Goal: Task Accomplishment & Management: Use online tool/utility

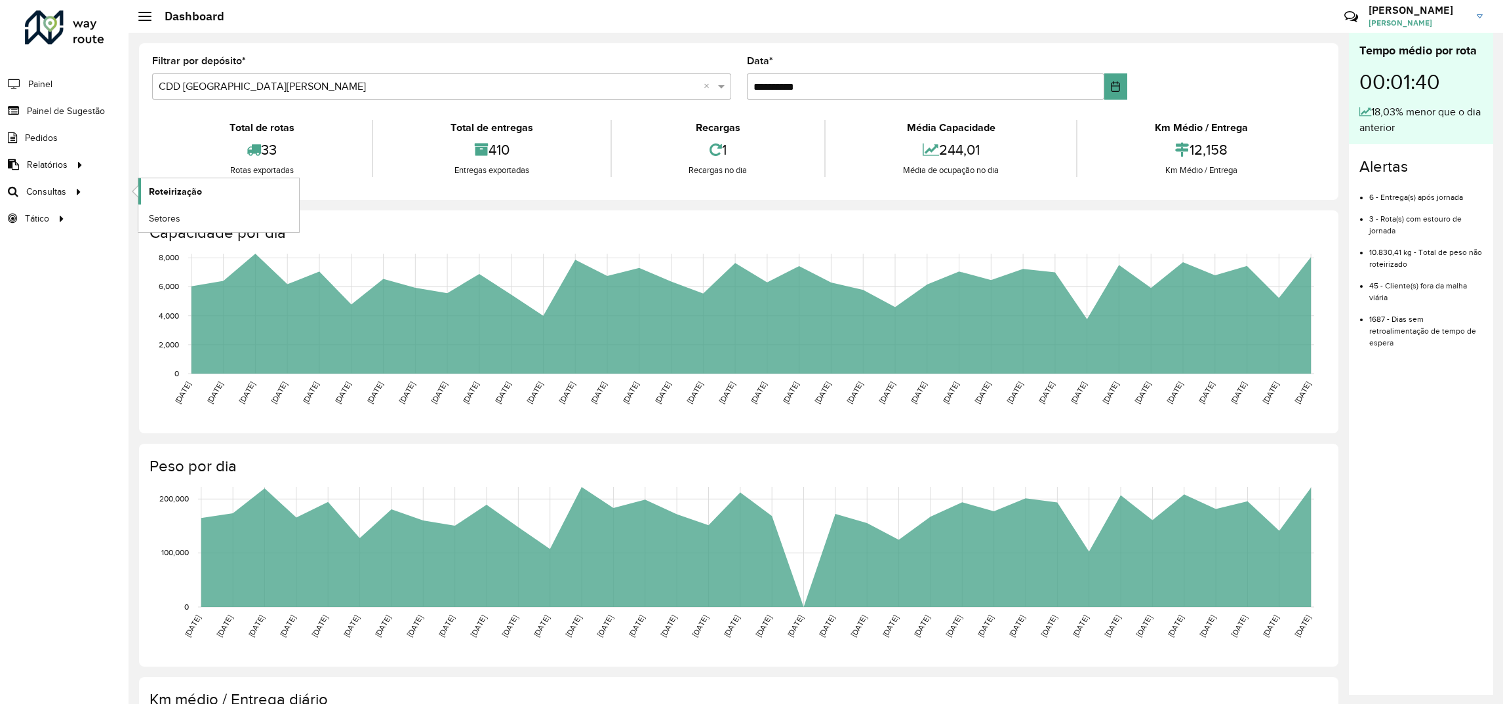
click at [158, 195] on span "Roteirização" at bounding box center [175, 192] width 53 height 14
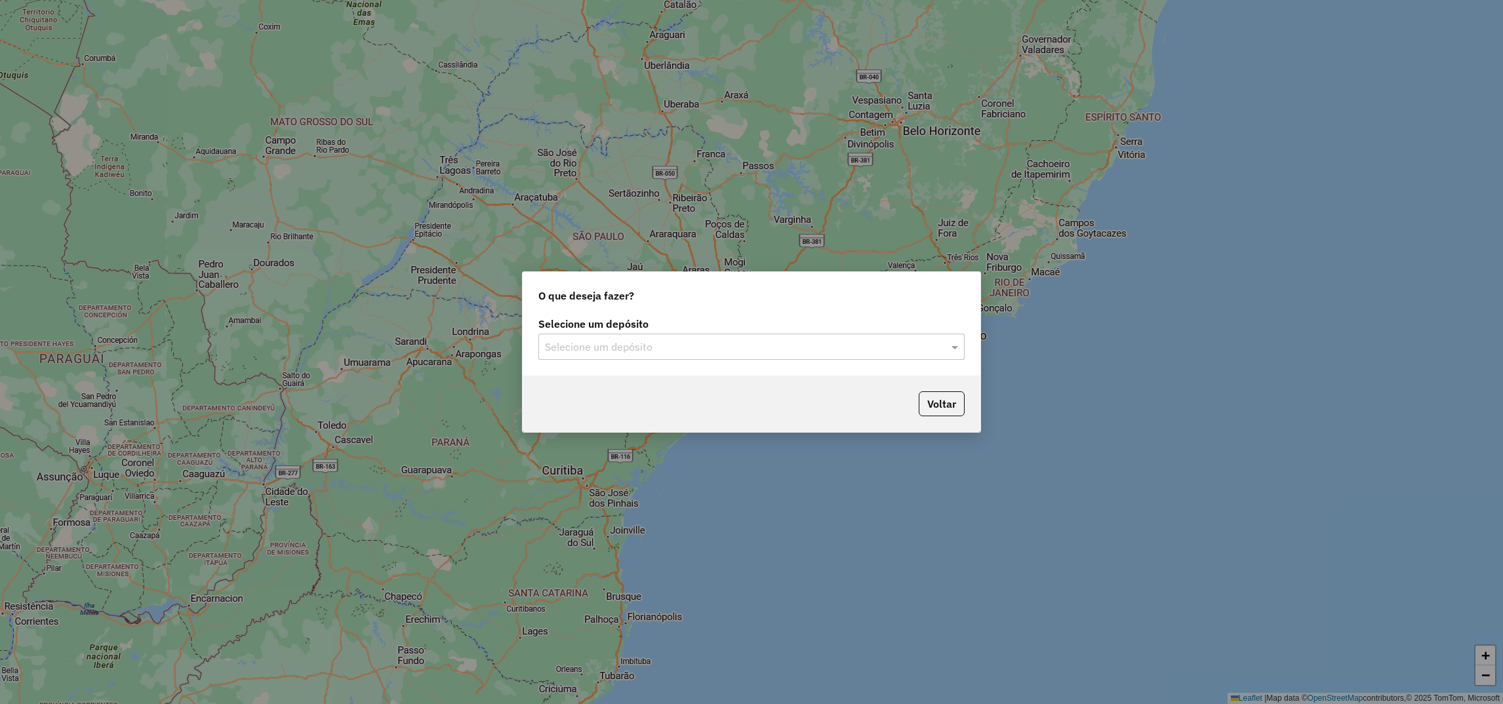
click at [580, 342] on input "text" at bounding box center [738, 348] width 387 height 16
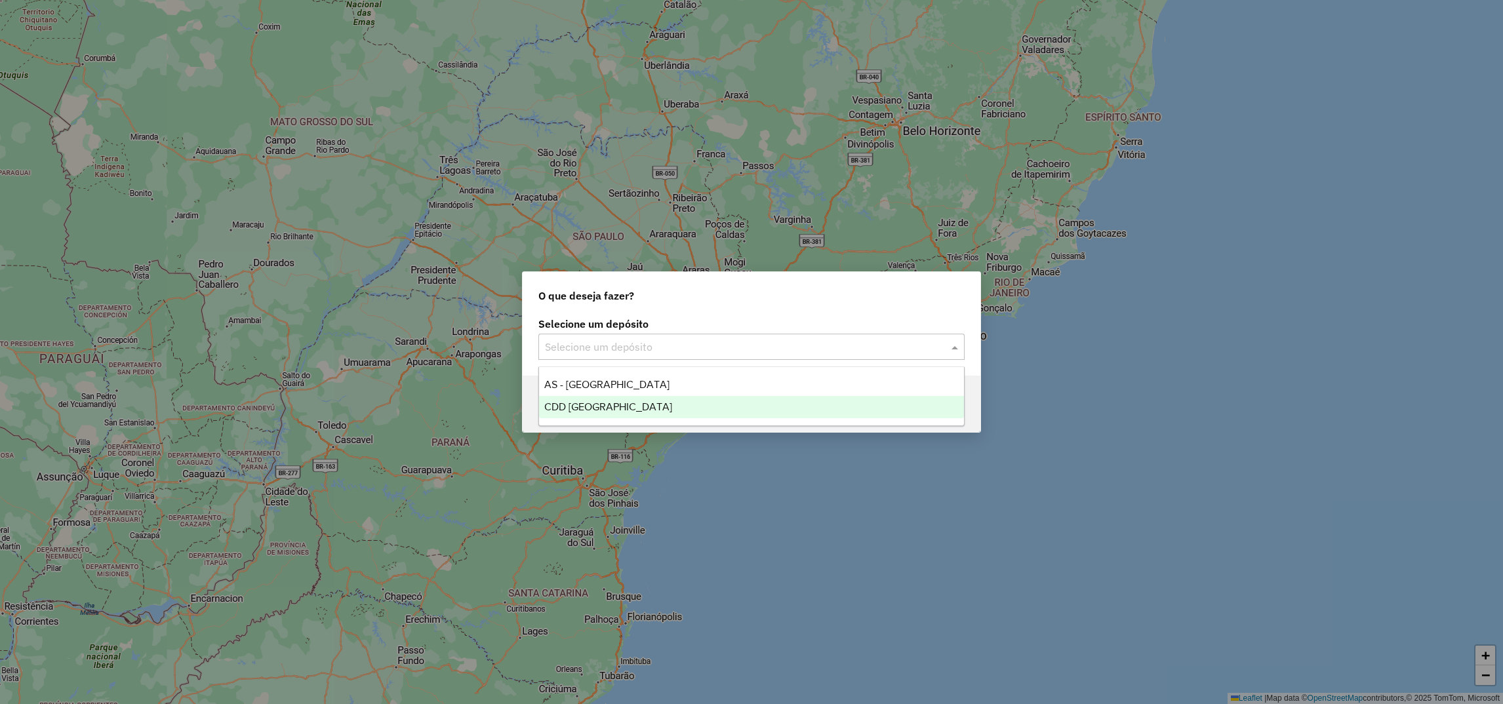
click at [576, 407] on span "CDD [GEOGRAPHIC_DATA][PERSON_NAME]" at bounding box center [608, 406] width 128 height 11
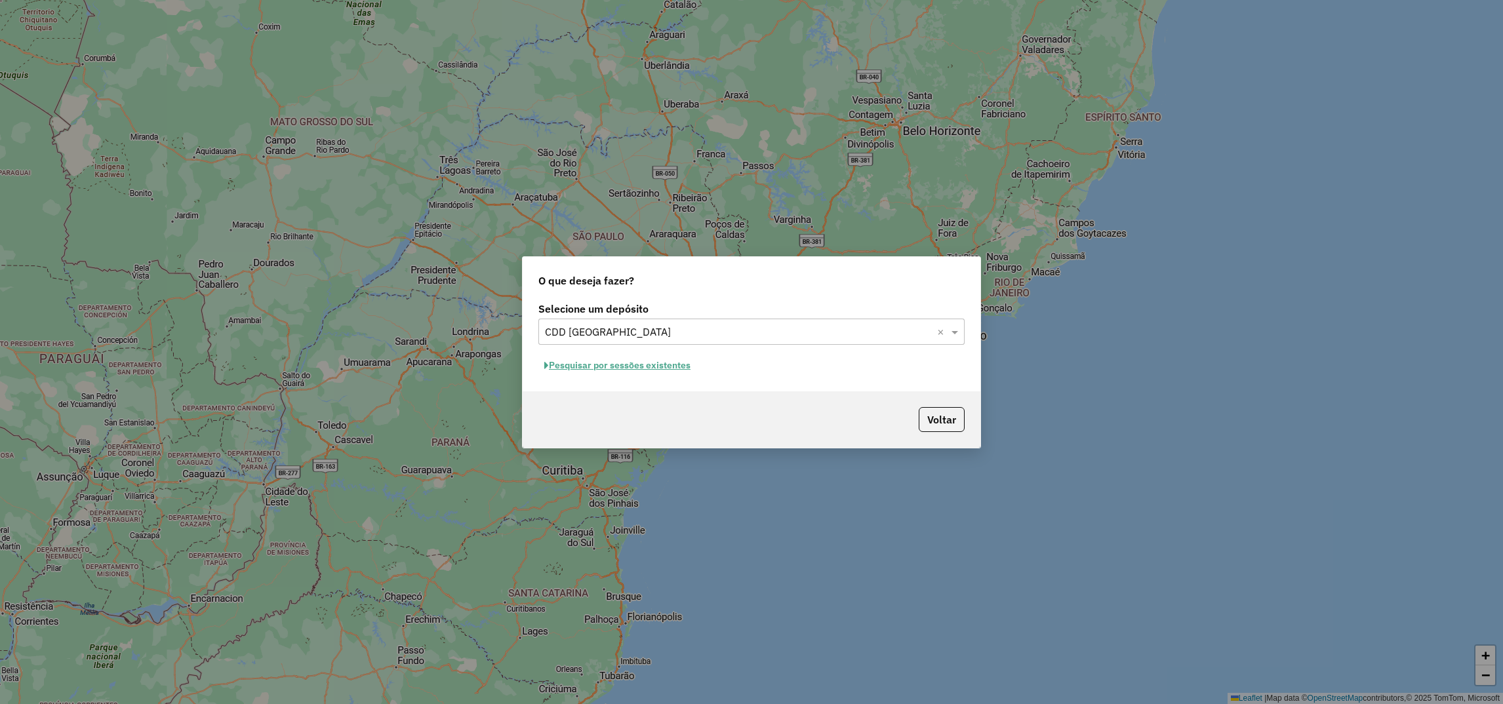
click at [615, 365] on button "Pesquisar por sessões existentes" at bounding box center [618, 366] width 158 height 20
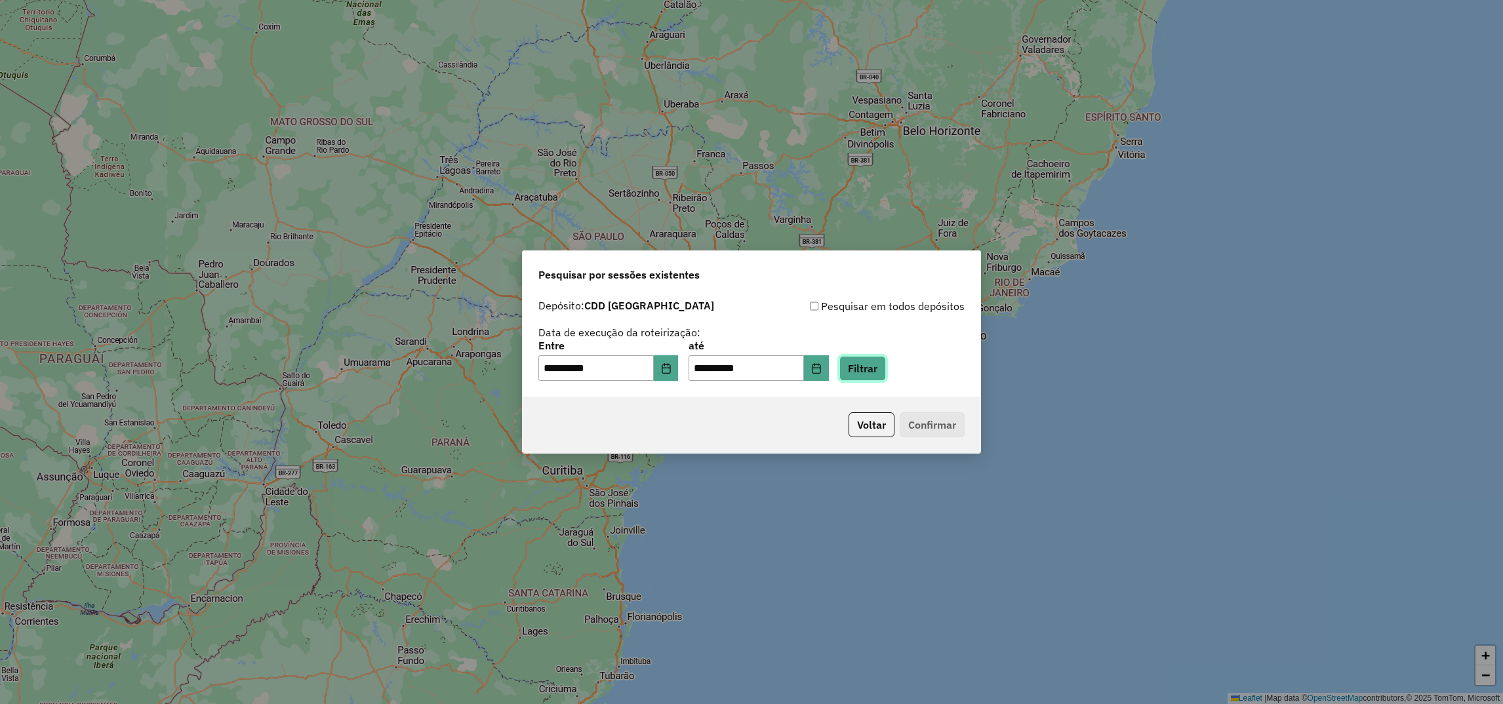
click at [886, 367] on button "Filtrar" at bounding box center [863, 368] width 47 height 25
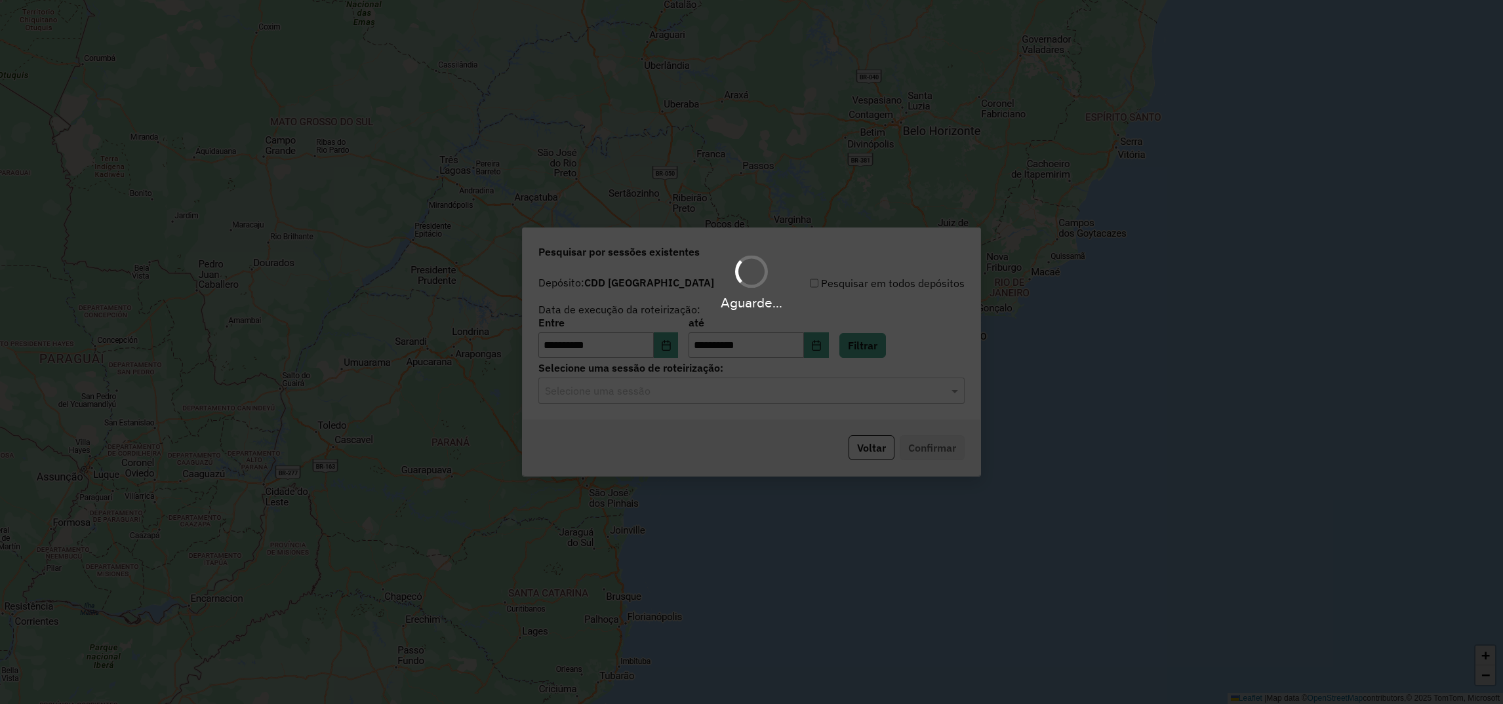
click at [643, 397] on hb-app "**********" at bounding box center [751, 352] width 1503 height 704
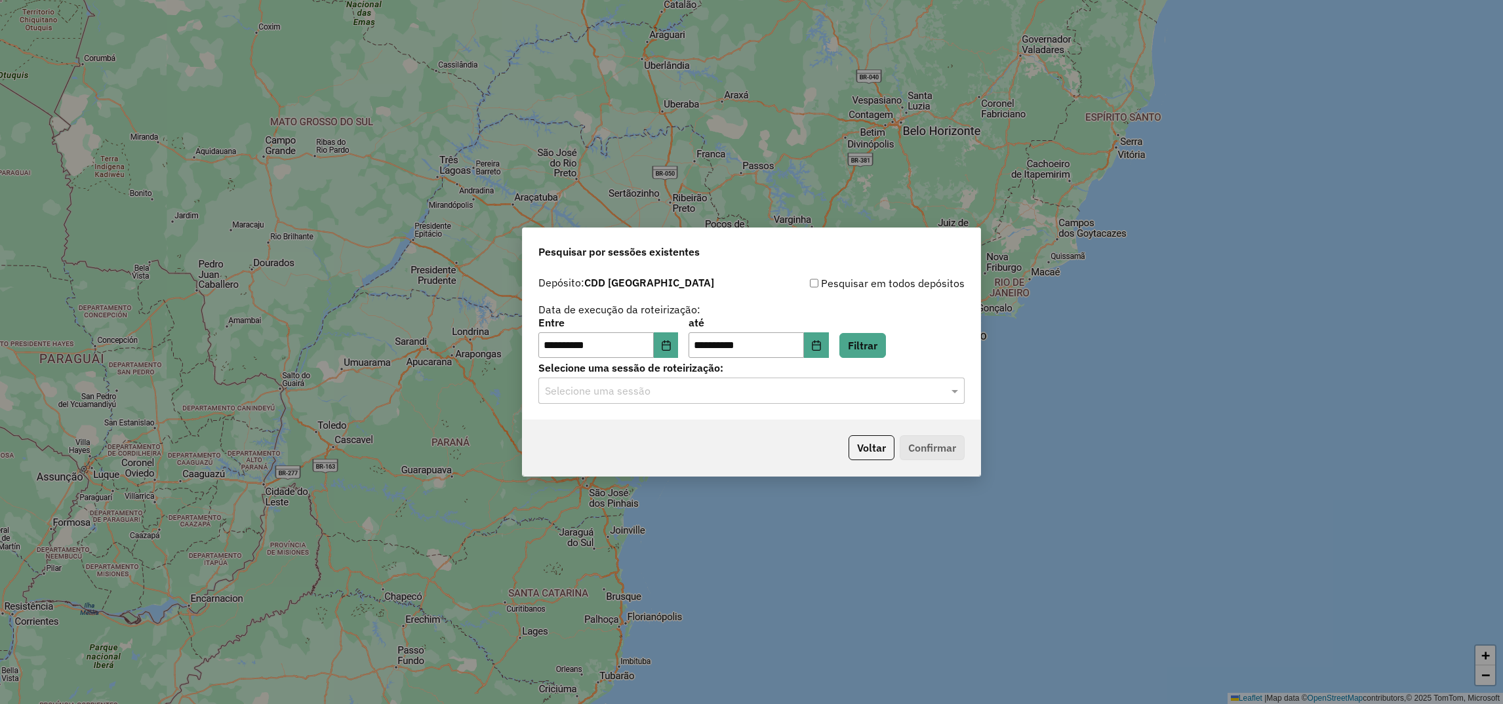
click at [611, 393] on input "text" at bounding box center [738, 392] width 387 height 16
click at [585, 427] on span "1293435 - 13/10/2025 15:43 (Rota | AS)" at bounding box center [662, 429] width 237 height 11
click at [922, 449] on button "Confirmar" at bounding box center [932, 448] width 65 height 25
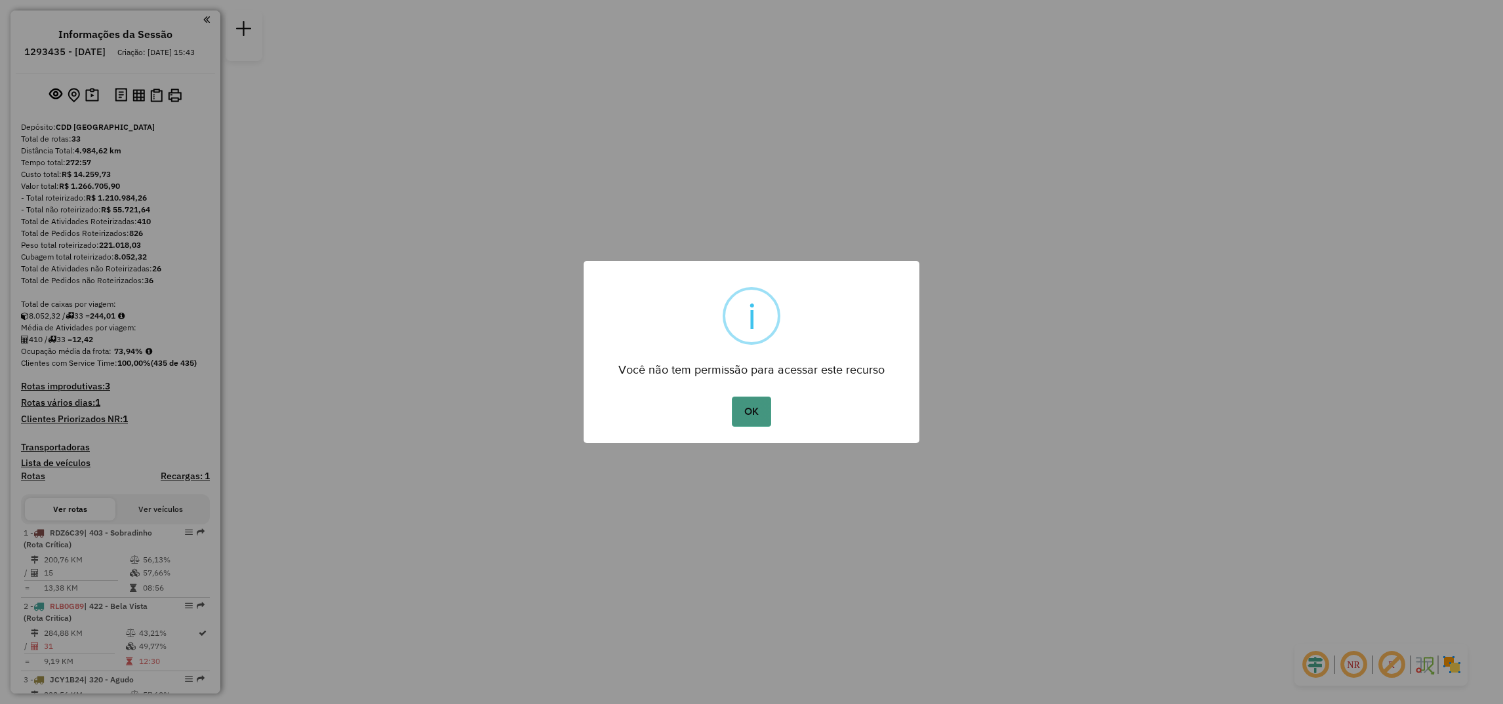
click at [746, 417] on button "OK" at bounding box center [751, 412] width 39 height 30
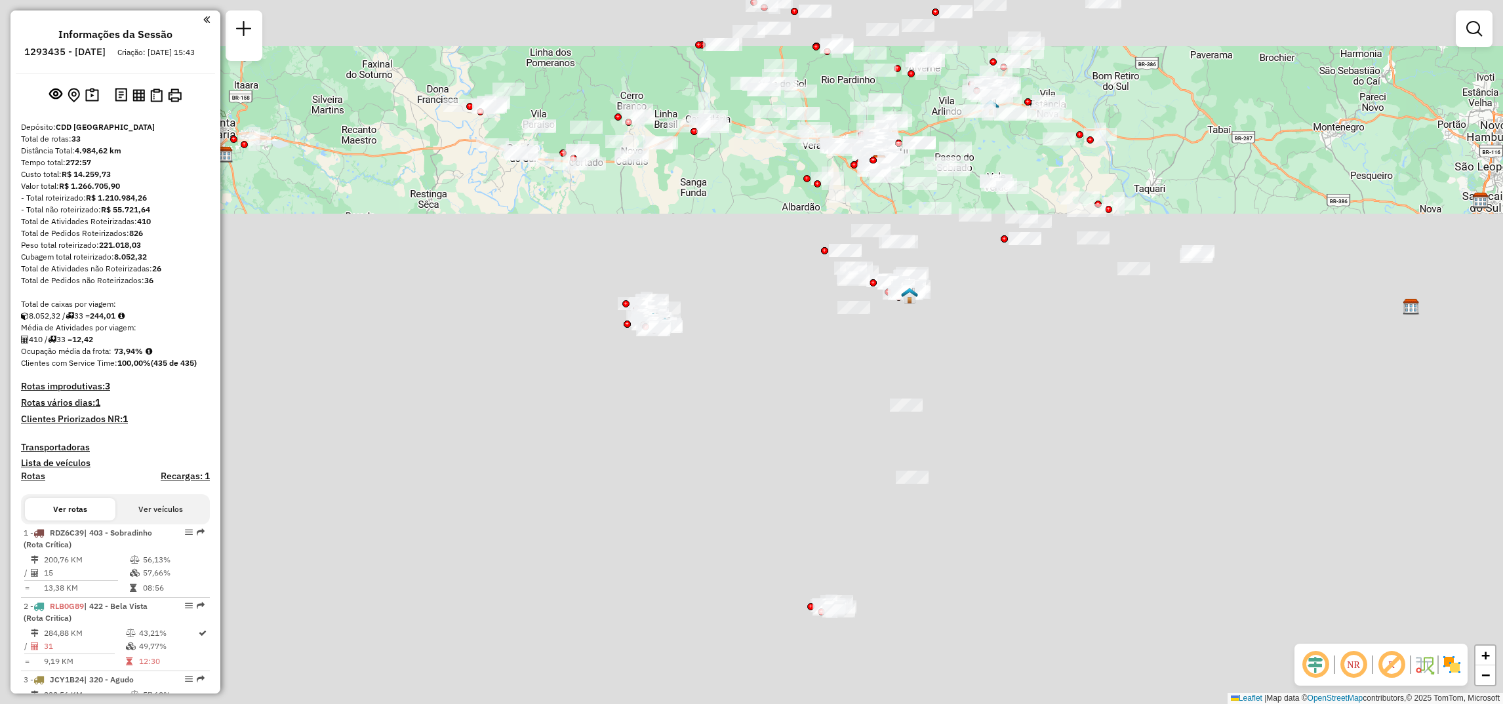
drag, startPoint x: 1097, startPoint y: 412, endPoint x: 1101, endPoint y: 497, distance: 84.7
click at [1101, 497] on div "Janela de atendimento Grade de atendimento Capacidade Transportadoras Veículos …" at bounding box center [751, 352] width 1503 height 704
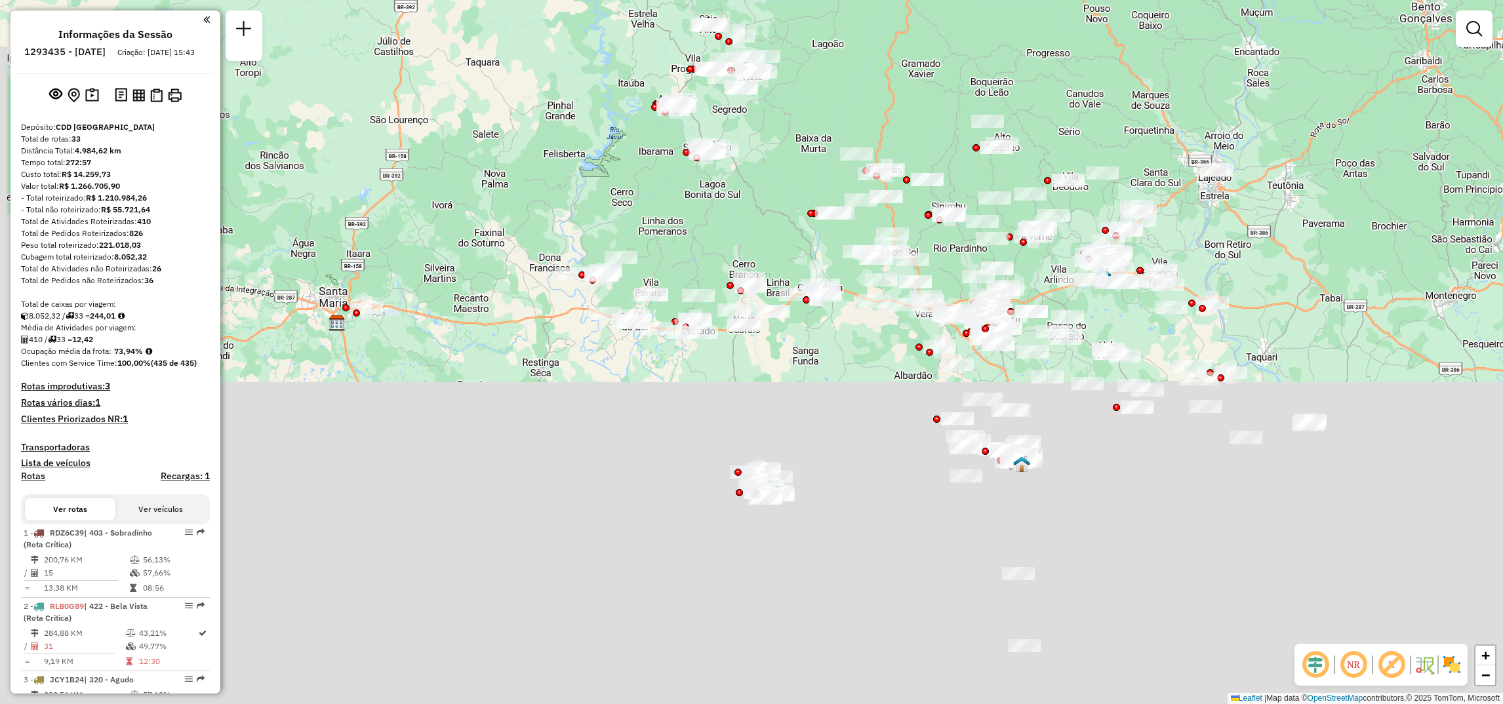
drag, startPoint x: 1236, startPoint y: 237, endPoint x: 1284, endPoint y: 296, distance: 76.0
click at [1284, 296] on div "Janela de atendimento Grade de atendimento Capacidade Transportadoras Veículos …" at bounding box center [751, 352] width 1503 height 704
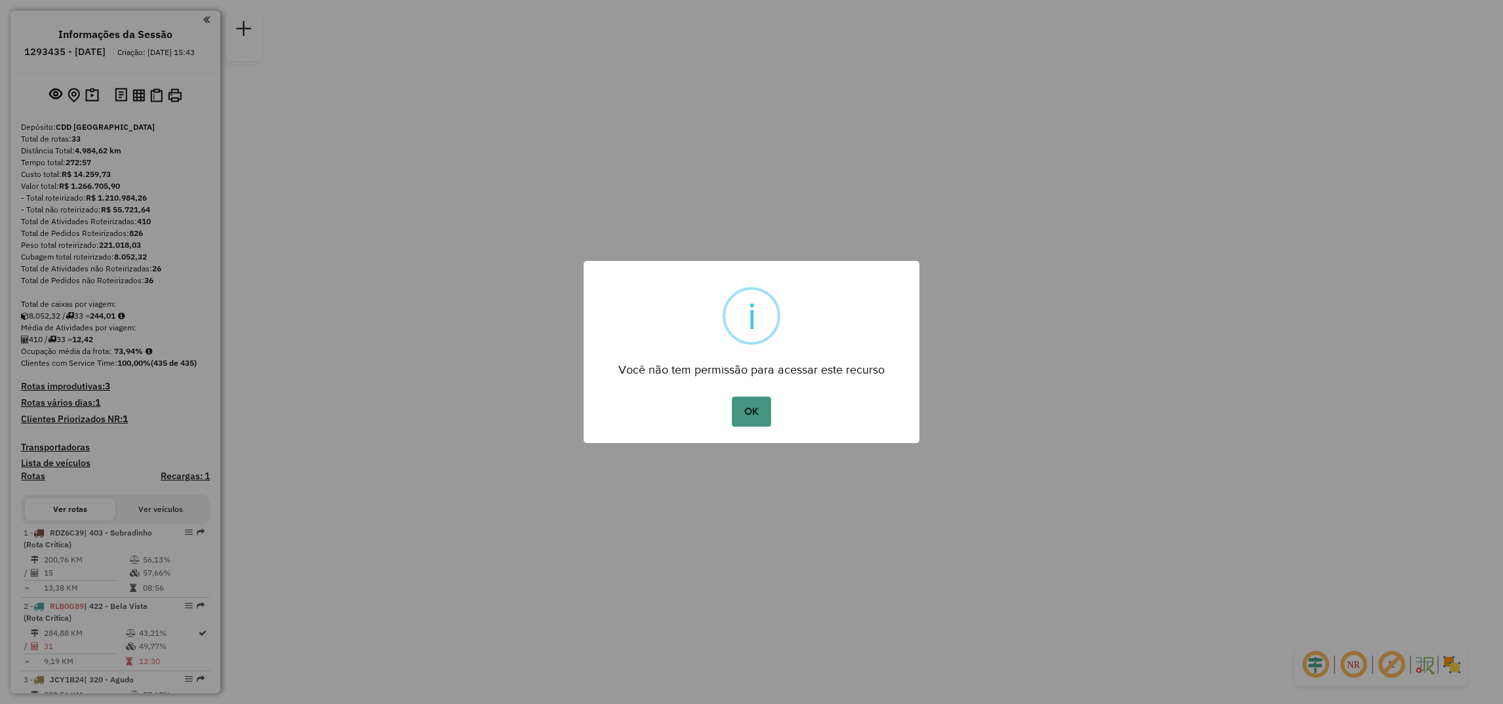
click at [761, 399] on button "OK" at bounding box center [751, 412] width 39 height 30
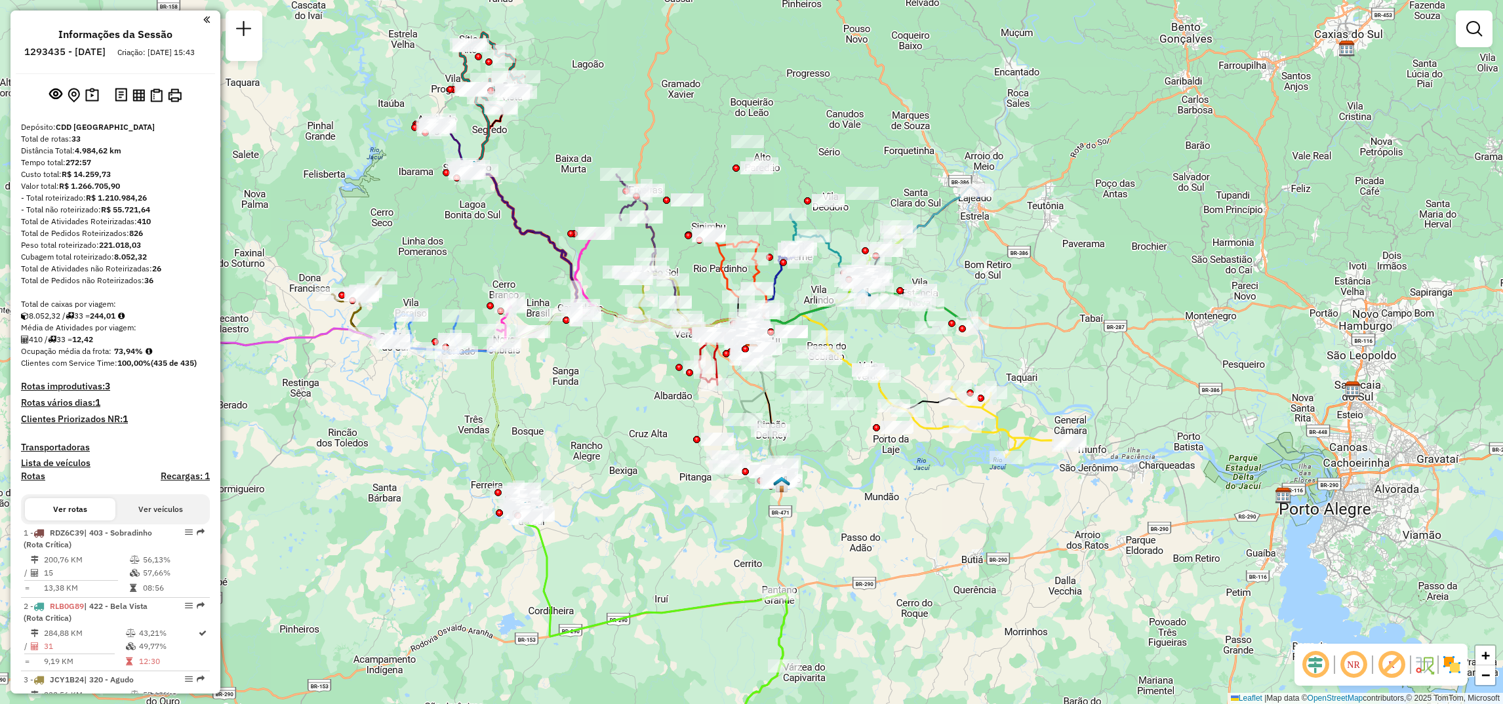
select select "**********"
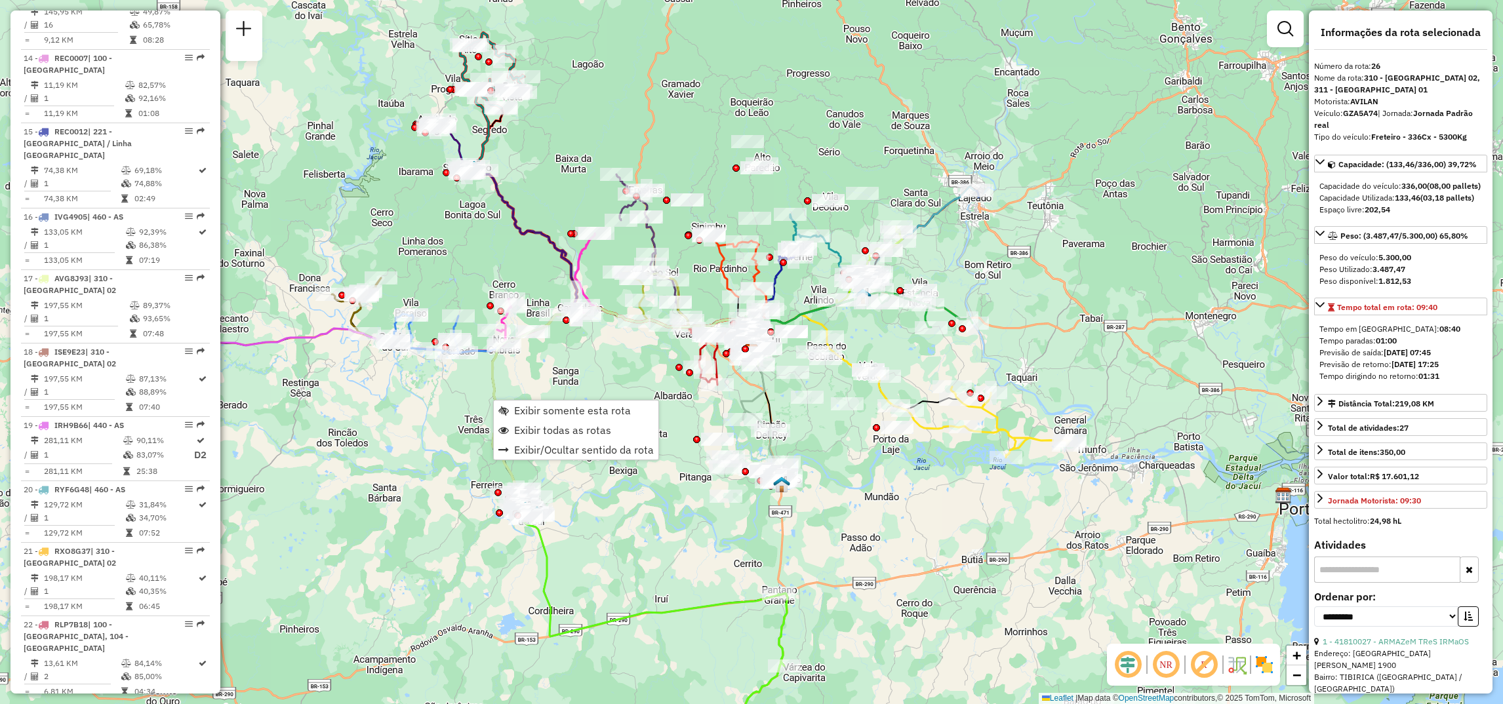
scroll to position [2343, 0]
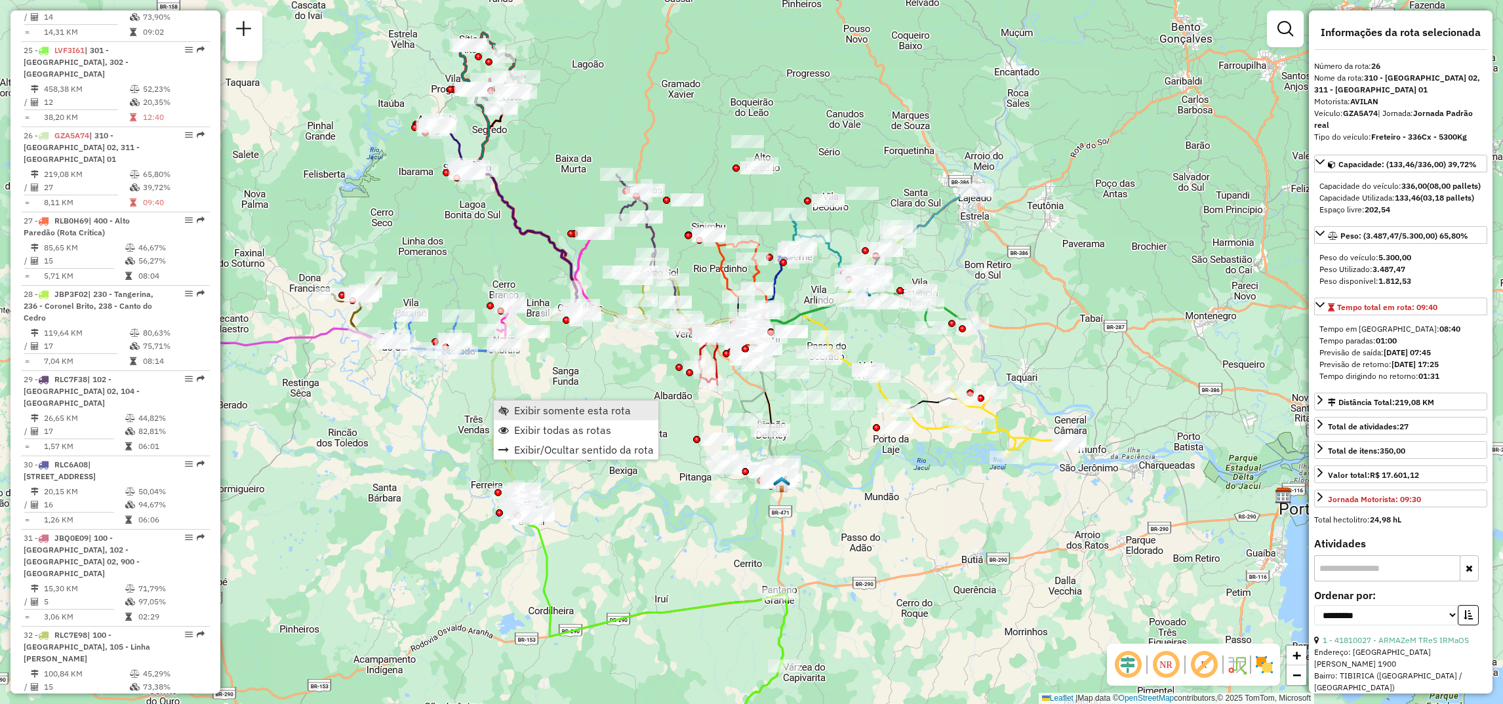
click at [505, 415] on span "Exibir somente esta rota" at bounding box center [504, 410] width 10 height 10
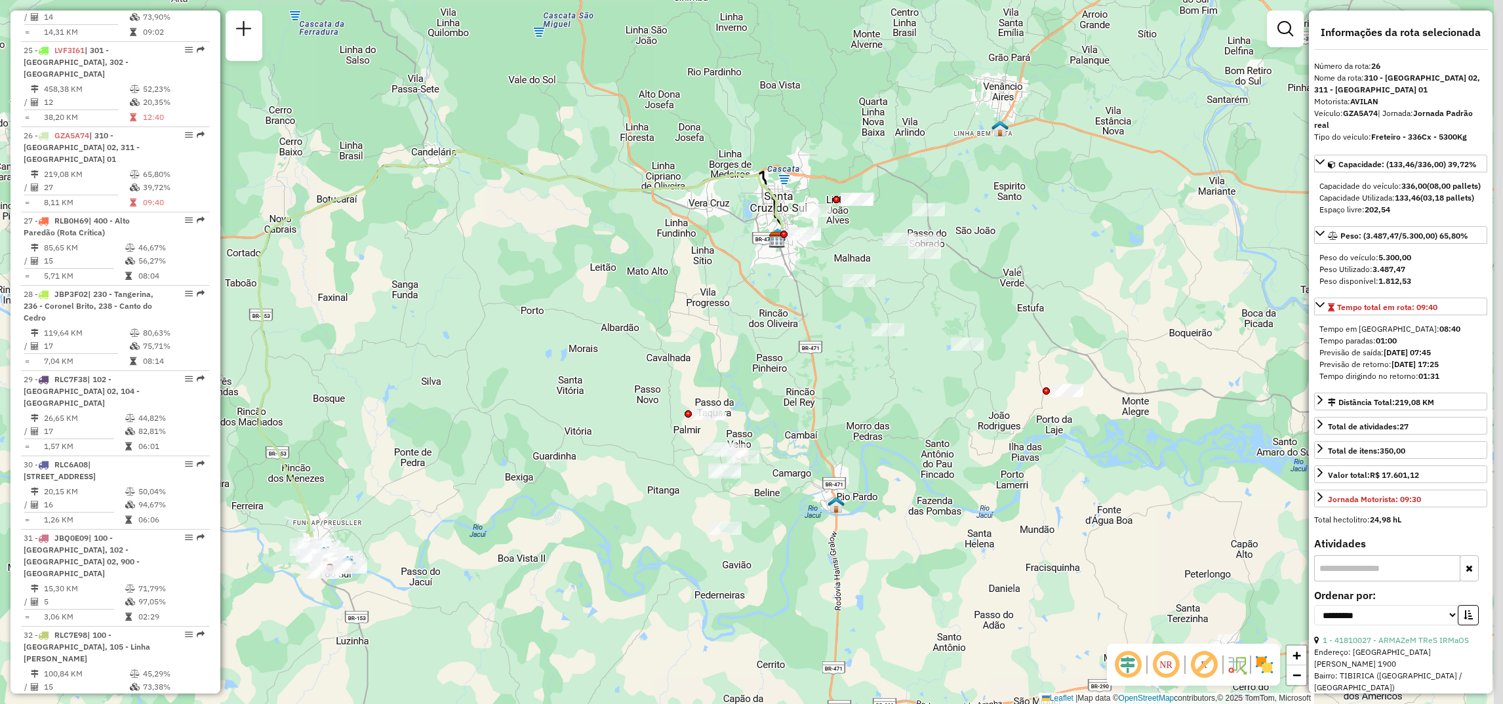
drag, startPoint x: 650, startPoint y: 289, endPoint x: 499, endPoint y: 298, distance: 151.2
click at [499, 298] on div "Janela de atendimento Grade de atendimento Capacidade Transportadoras Veículos …" at bounding box center [751, 352] width 1503 height 704
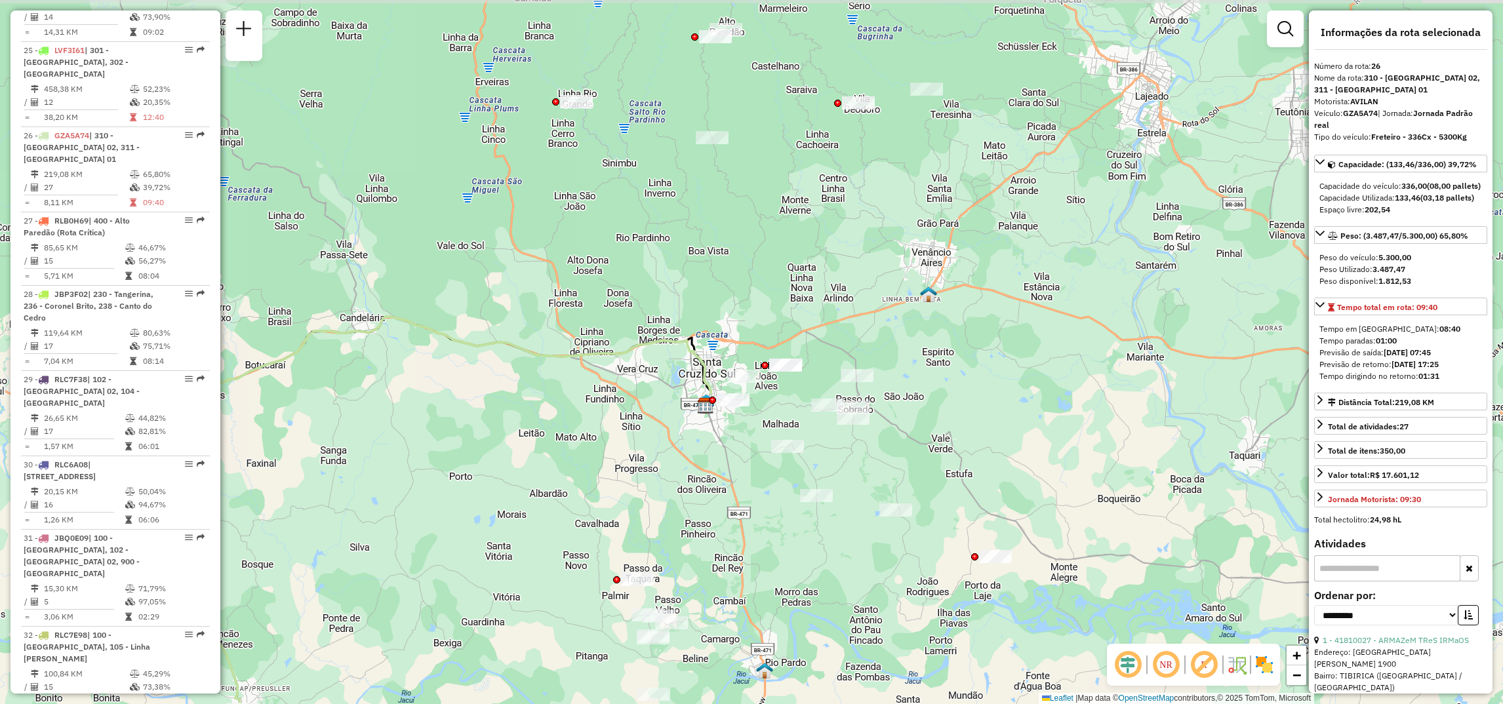
drag, startPoint x: 1006, startPoint y: 417, endPoint x: 939, endPoint y: 577, distance: 173.7
click at [939, 577] on div "Janela de atendimento Grade de atendimento Capacidade Transportadoras Veículos …" at bounding box center [751, 352] width 1503 height 704
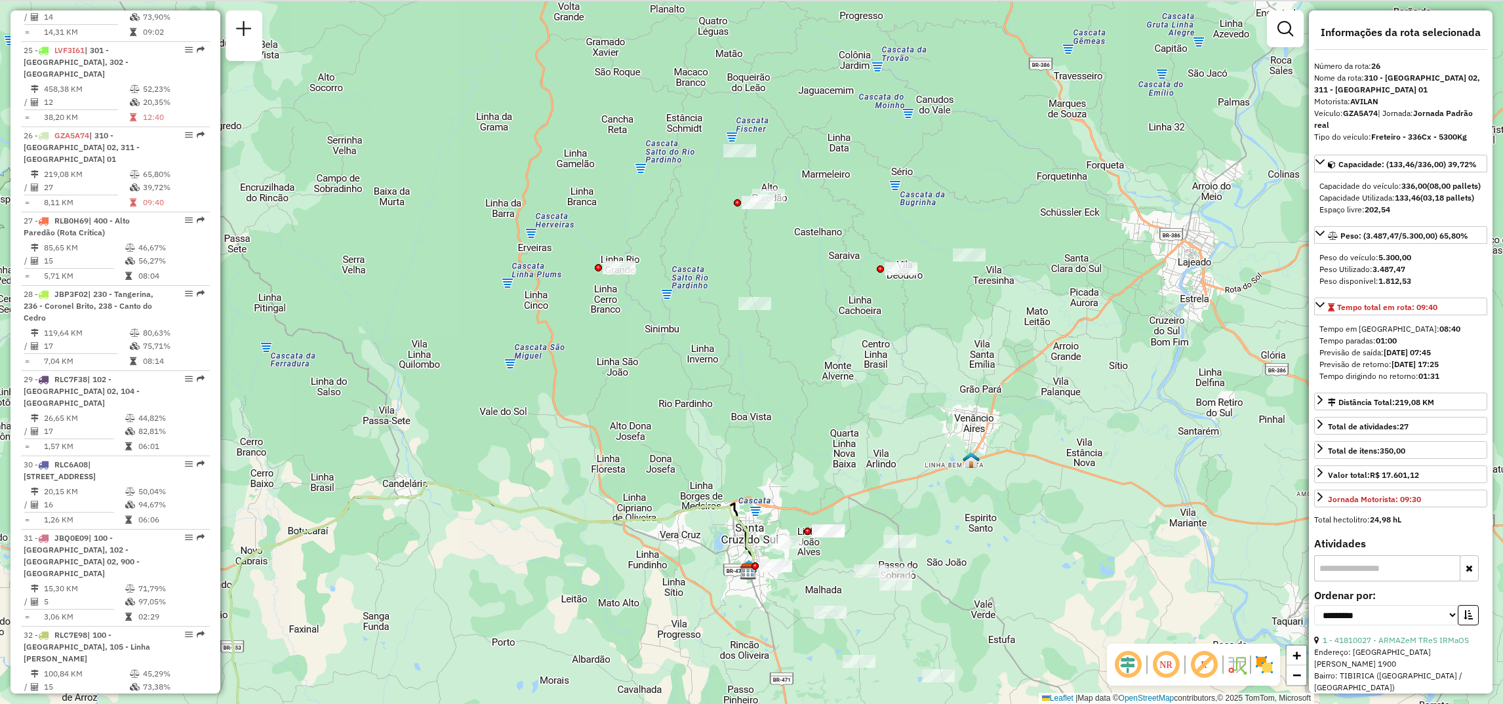
drag, startPoint x: 986, startPoint y: 356, endPoint x: 1029, endPoint y: 523, distance: 172.0
click at [1029, 523] on div "Janela de atendimento Grade de atendimento Capacidade Transportadoras Veículos …" at bounding box center [751, 352] width 1503 height 704
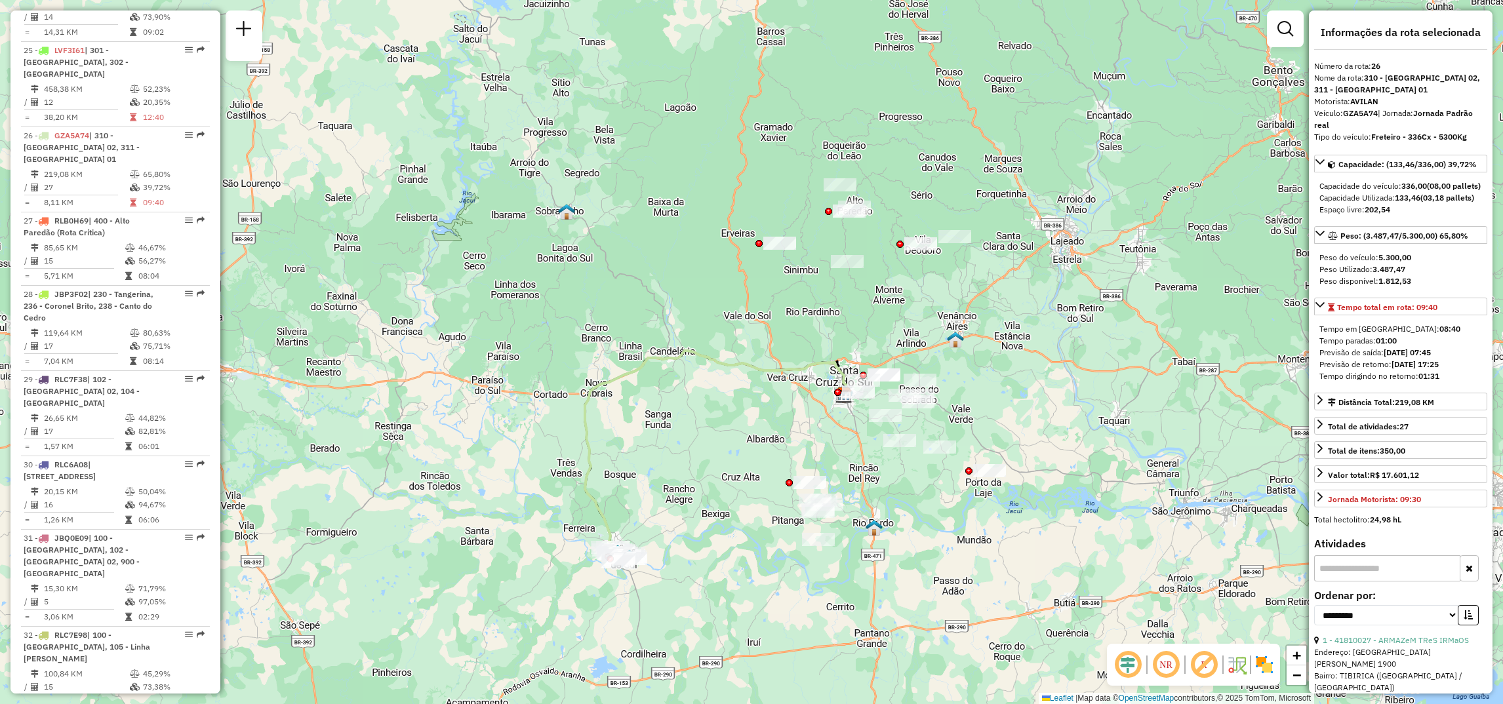
click at [1056, 357] on div "Janela de atendimento Grade de atendimento Capacidade Transportadoras Veículos …" at bounding box center [751, 352] width 1503 height 704
drag, startPoint x: 746, startPoint y: 224, endPoint x: 758, endPoint y: 353, distance: 129.8
click at [768, 432] on div "Janela de atendimento Grade de atendimento Capacidade Transportadoras Veículos …" at bounding box center [751, 352] width 1503 height 704
